Goal: Task Accomplishment & Management: Complete application form

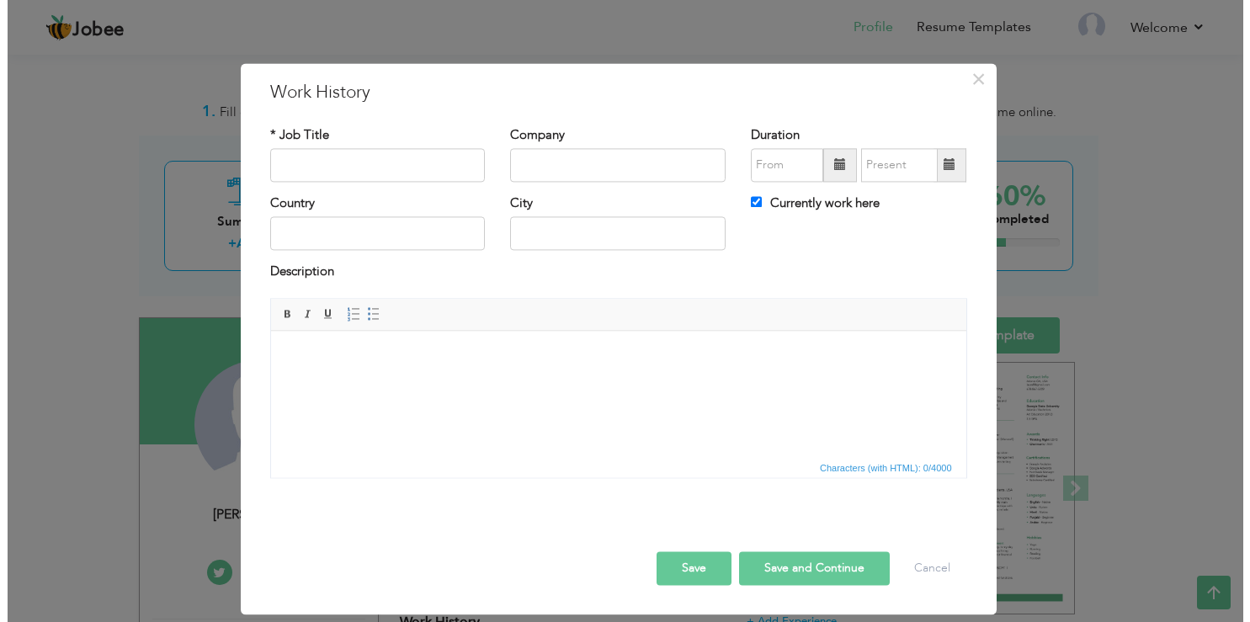
scroll to position [355, 0]
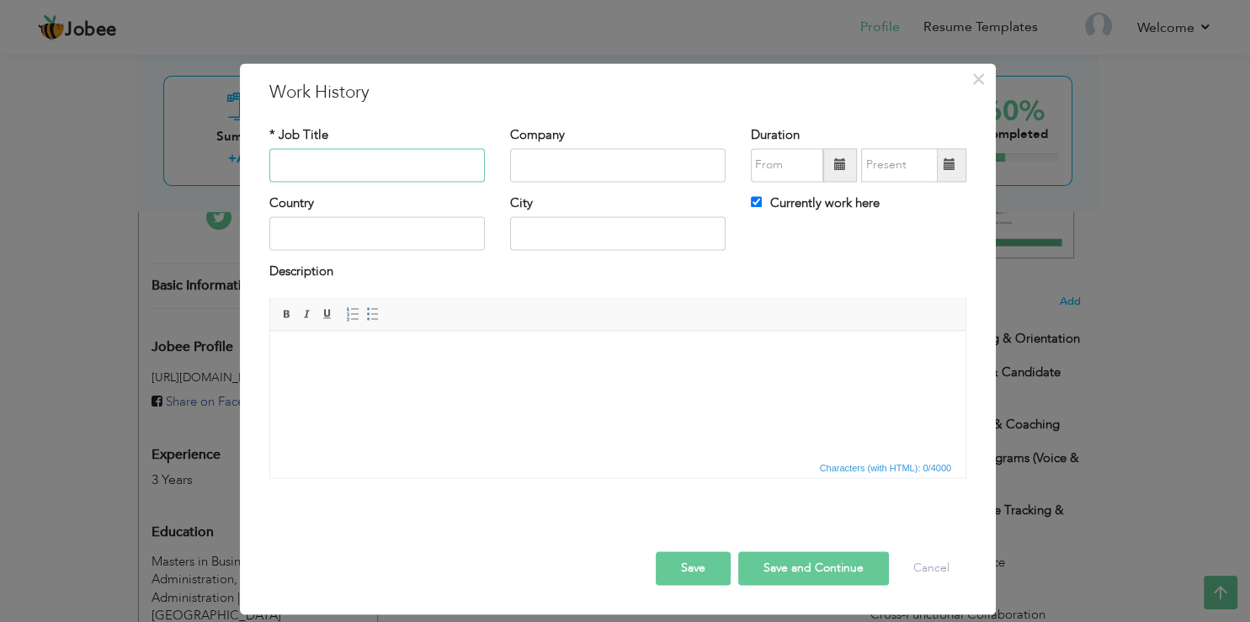
drag, startPoint x: 359, startPoint y: 161, endPoint x: 360, endPoint y: 169, distance: 8.5
click at [359, 161] on input "text" at bounding box center [377, 165] width 216 height 34
paste input "Acting Team Lead"
type input "Acting Team Lead - Walmart Voice"
type input "Ibex Global Solutions Inc"
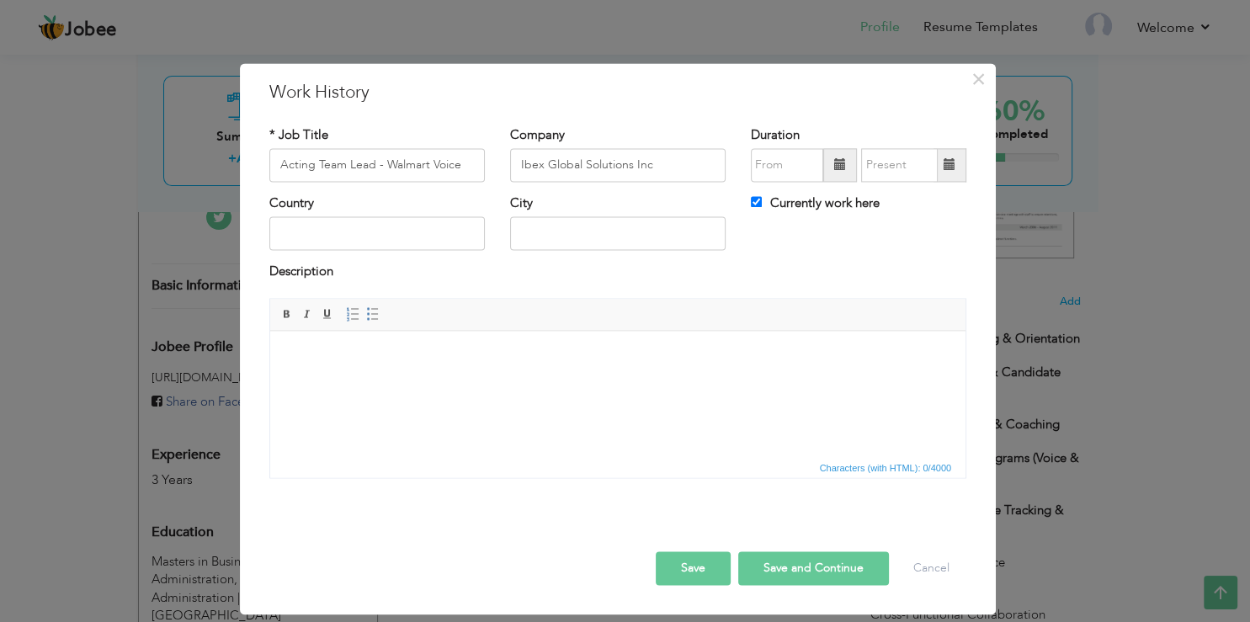
click at [839, 163] on span at bounding box center [840, 165] width 12 height 12
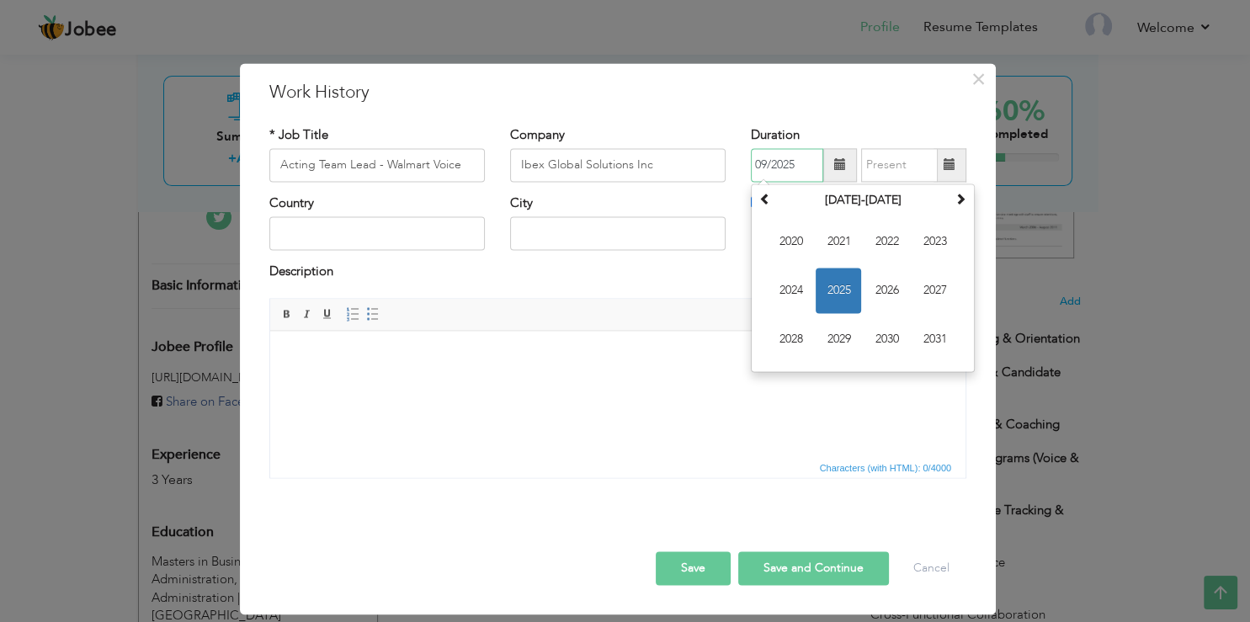
click at [850, 300] on span "2025" at bounding box center [838, 290] width 45 height 45
click at [800, 247] on span "Jan" at bounding box center [790, 241] width 45 height 45
type input "01/2025"
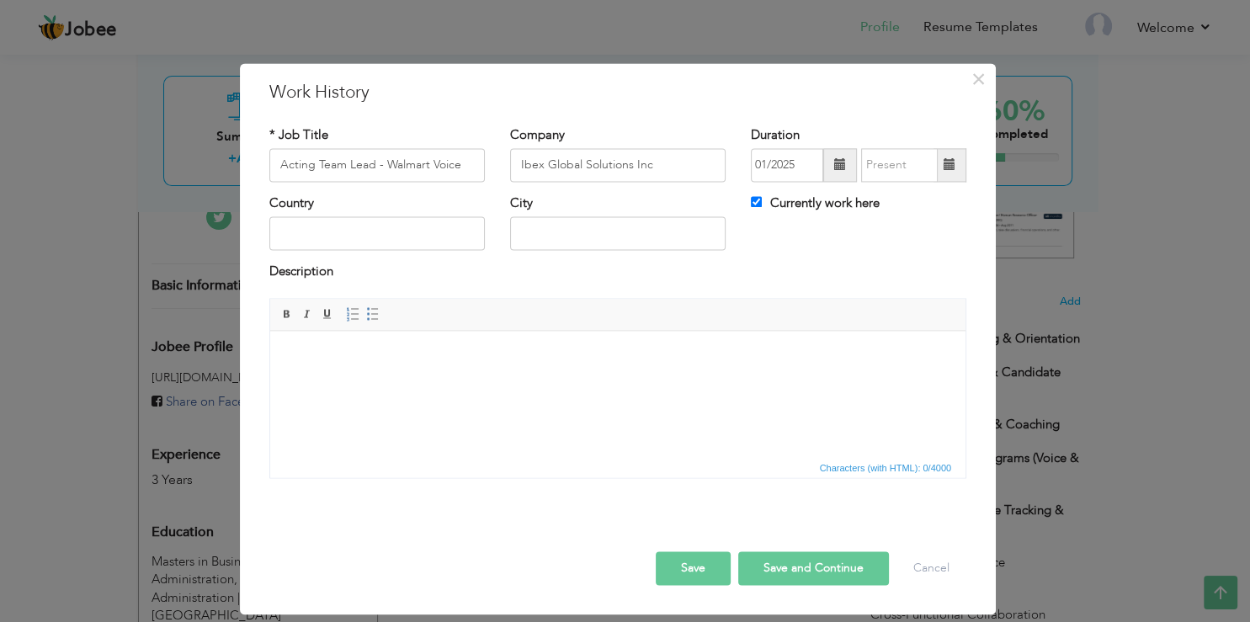
click at [324, 327] on span "Editor toolbars Basic Styles Bold Italic Underline Paragraph Insert/Remove Numb…" at bounding box center [617, 315] width 695 height 32
click at [389, 306] on span "Editor toolbars Basic Styles Bold Italic Underline Paragraph Insert/Remove Numb…" at bounding box center [617, 315] width 695 height 32
click at [381, 308] on span "Paragraph Insert/Remove Numbered List Insert/Remove Bulleted List" at bounding box center [365, 316] width 45 height 24
click at [370, 307] on span at bounding box center [372, 313] width 13 height 13
